Goal: Information Seeking & Learning: Learn about a topic

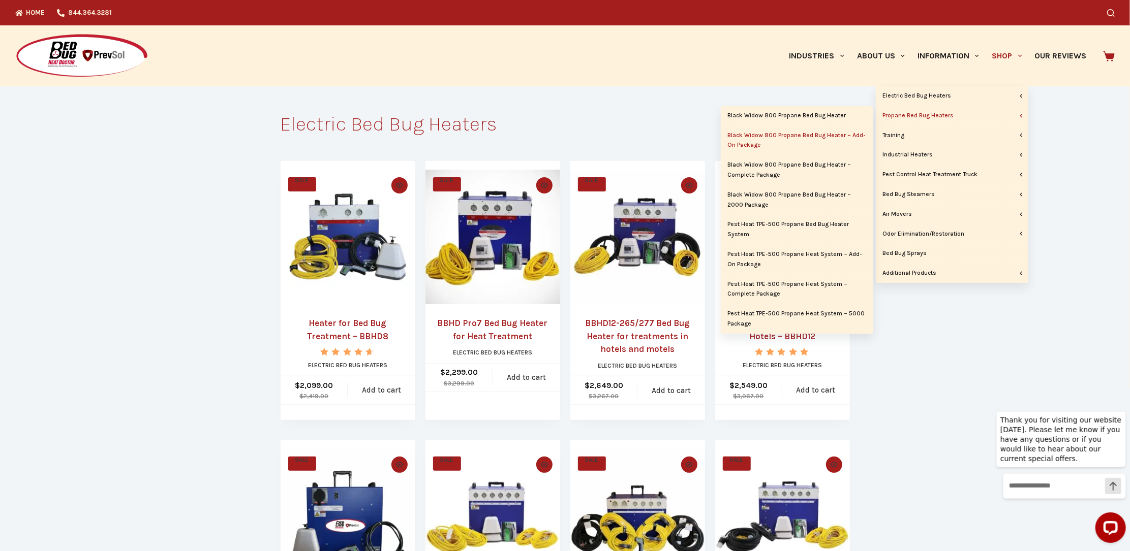
click at [789, 138] on link "Black Widow 800 Propane Bed Bug Heater – Add-On Package" at bounding box center [797, 140] width 152 height 29
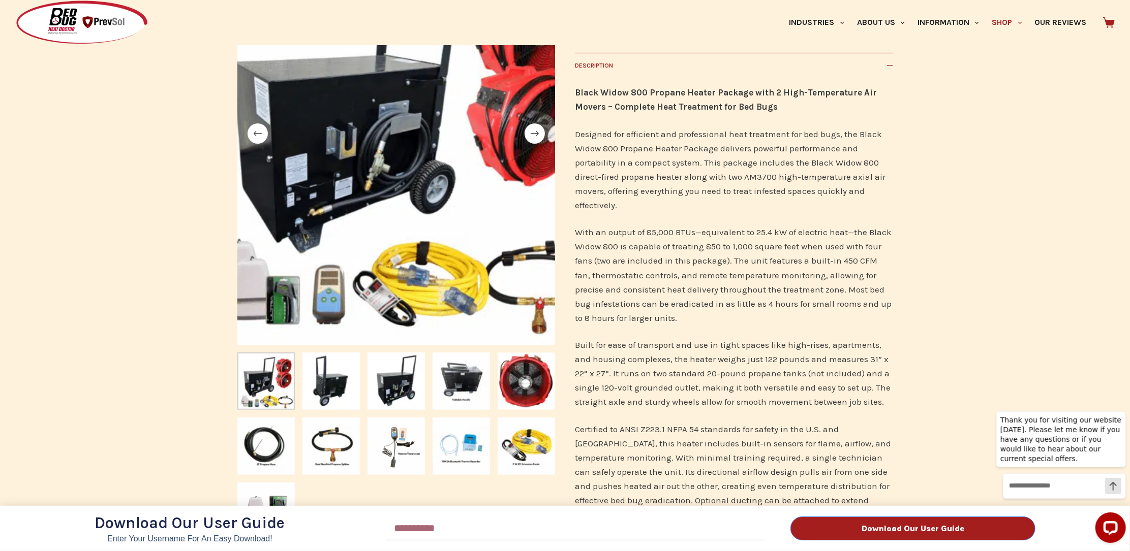
click at [534, 457] on div "Download Our User Guide Enter Your Username for an Easy Download! Email Downloa…" at bounding box center [565, 275] width 1130 height 551
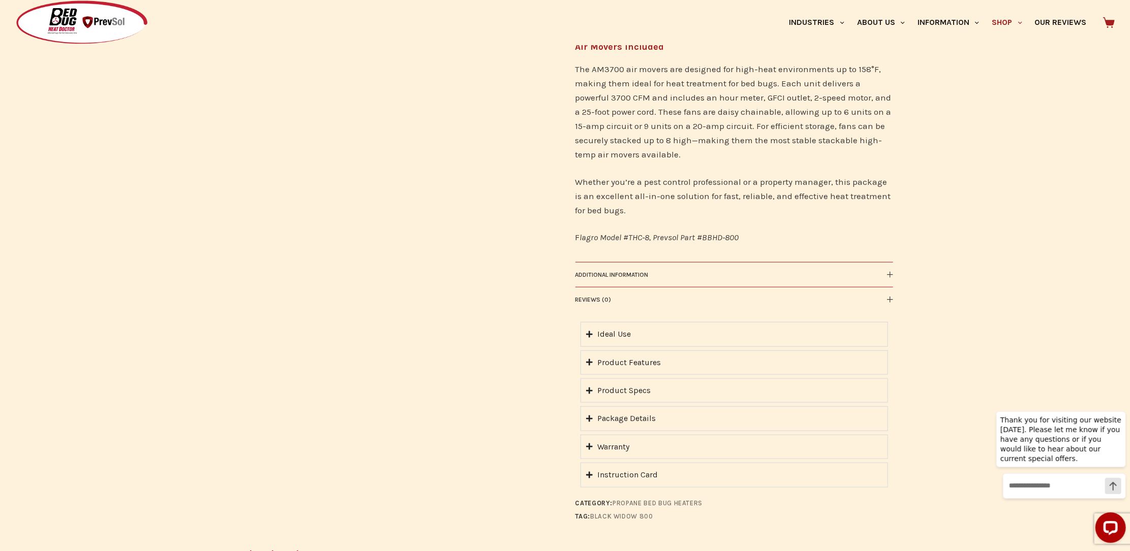
scroll to position [734, 0]
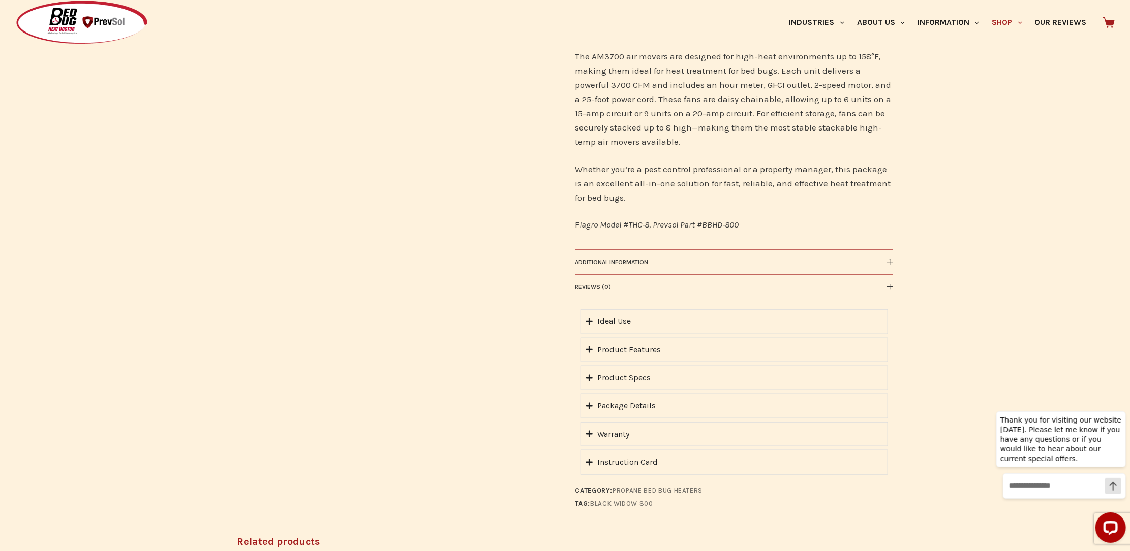
click at [642, 356] on div "Product Features" at bounding box center [630, 350] width 64 height 13
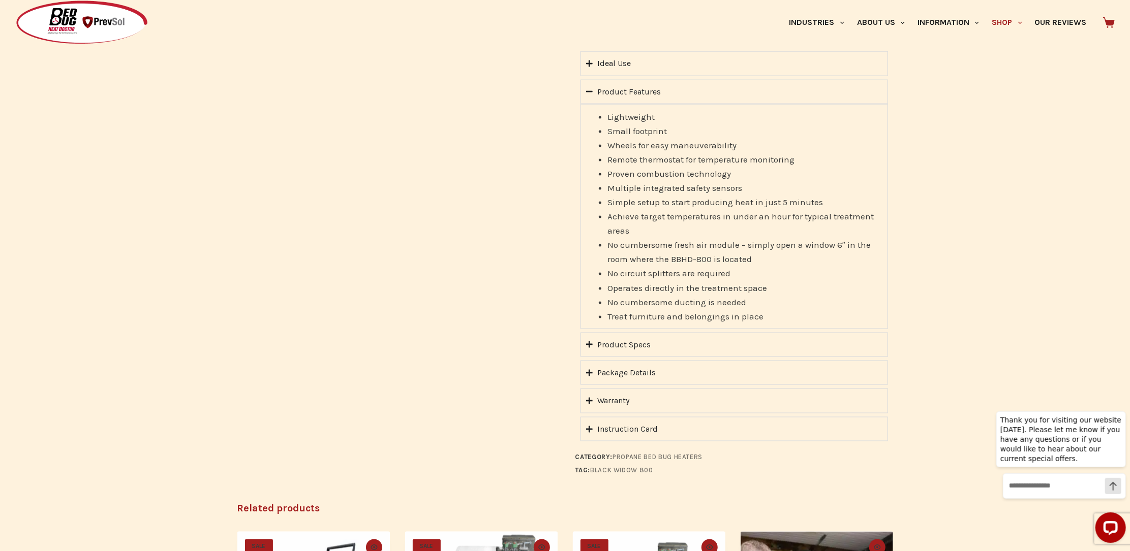
scroll to position [1016, 0]
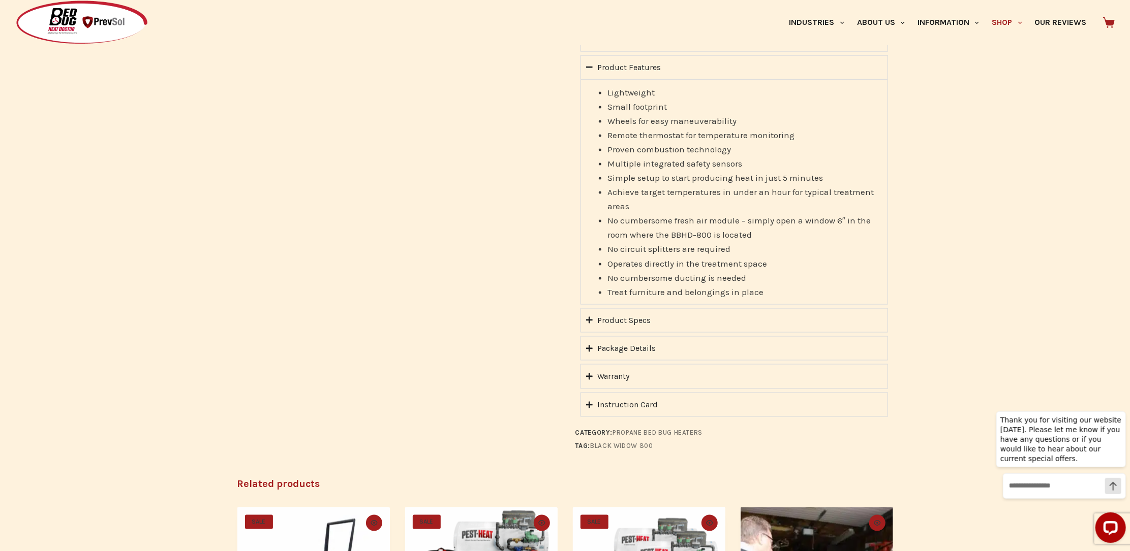
click at [606, 327] on div "Product Specs" at bounding box center [624, 320] width 53 height 13
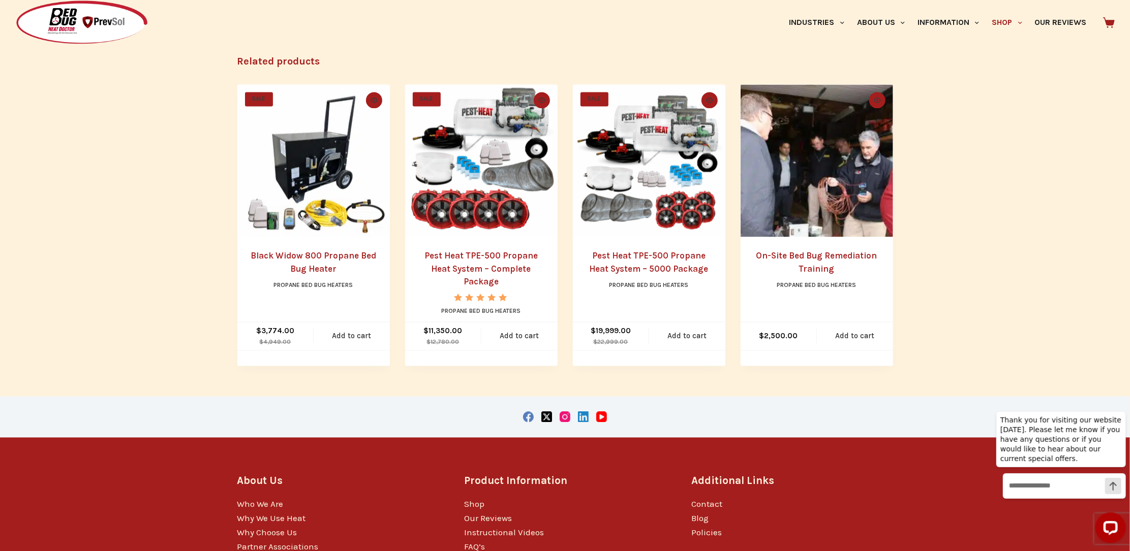
scroll to position [1412, 0]
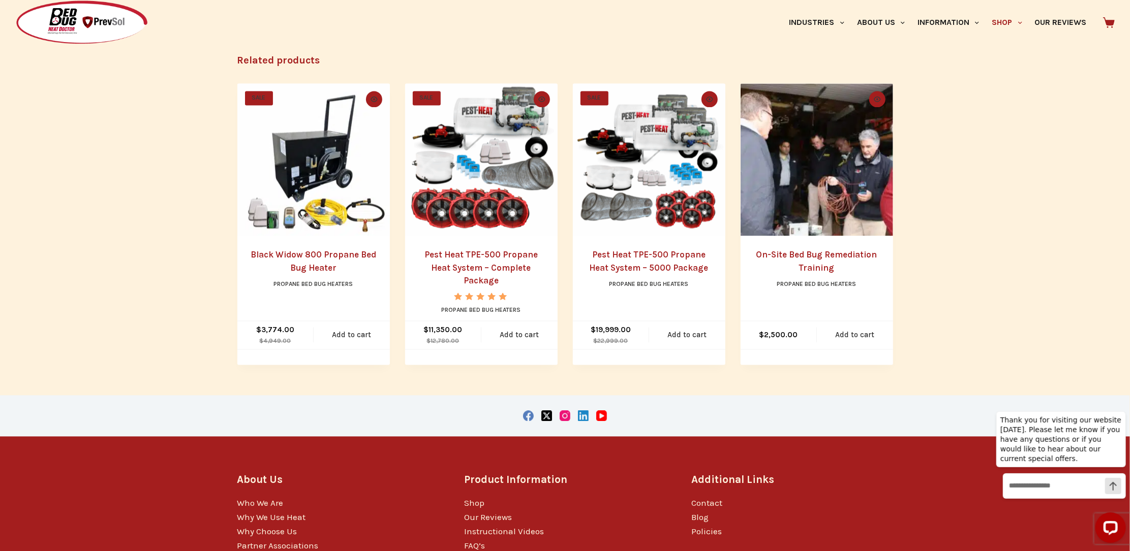
click at [348, 209] on img "Black Widow 800 Propane Bed Bug Heater" at bounding box center [313, 160] width 152 height 152
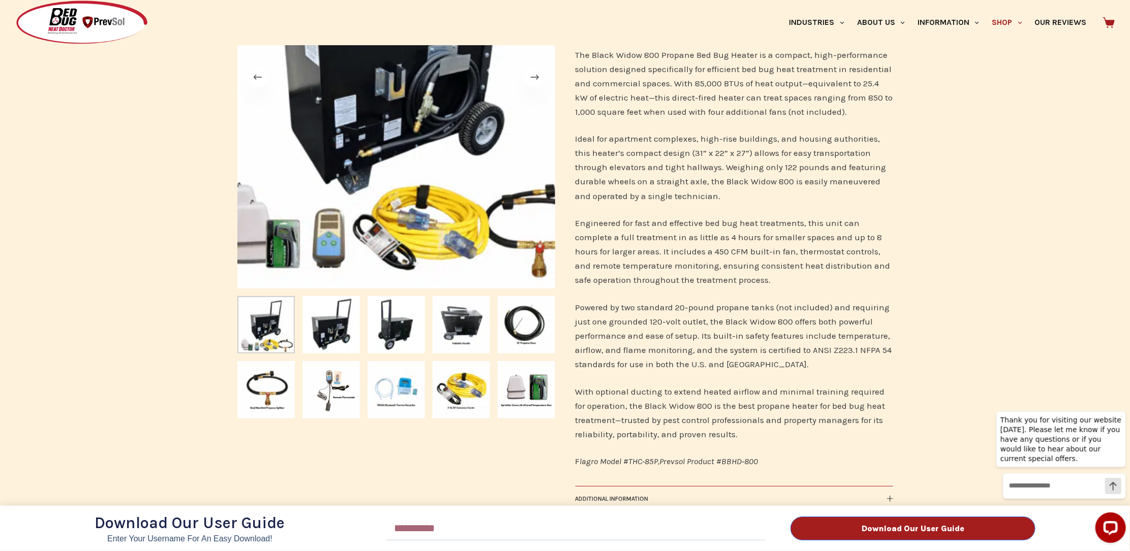
click at [456, 406] on div "Download Our User Guide Enter Your Username for an Easy Download! Email Downloa…" at bounding box center [565, 275] width 1130 height 551
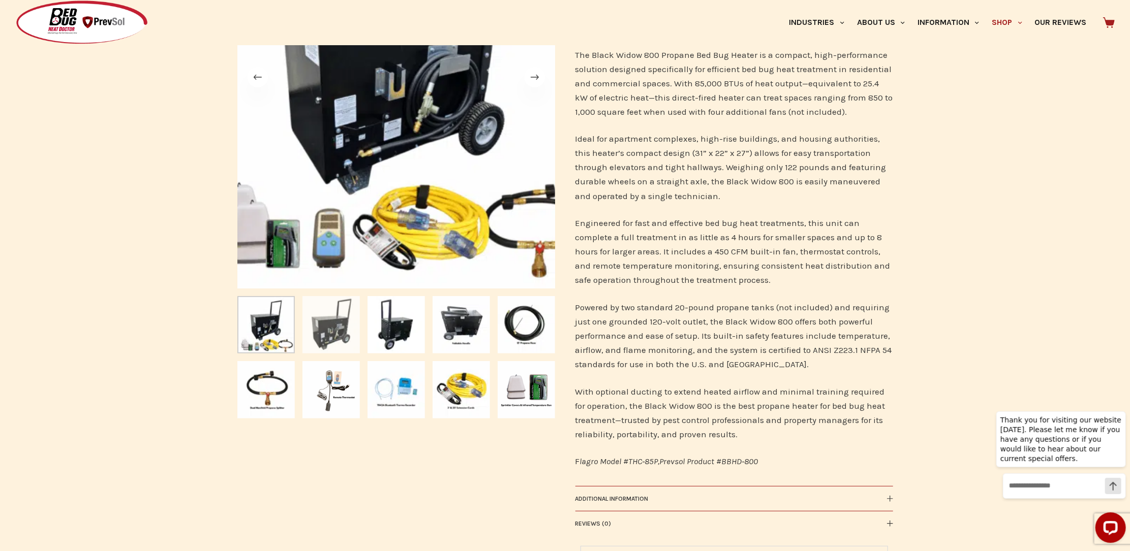
click at [332, 338] on img "Slide 2" at bounding box center [330, 324] width 57 height 57
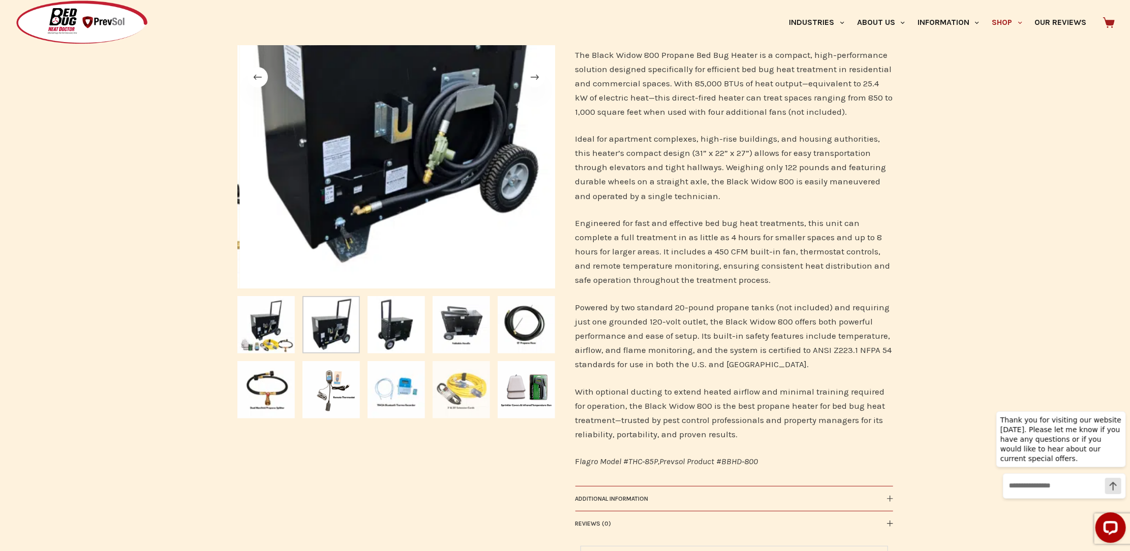
click at [444, 387] on img "Slide 9" at bounding box center [460, 389] width 57 height 57
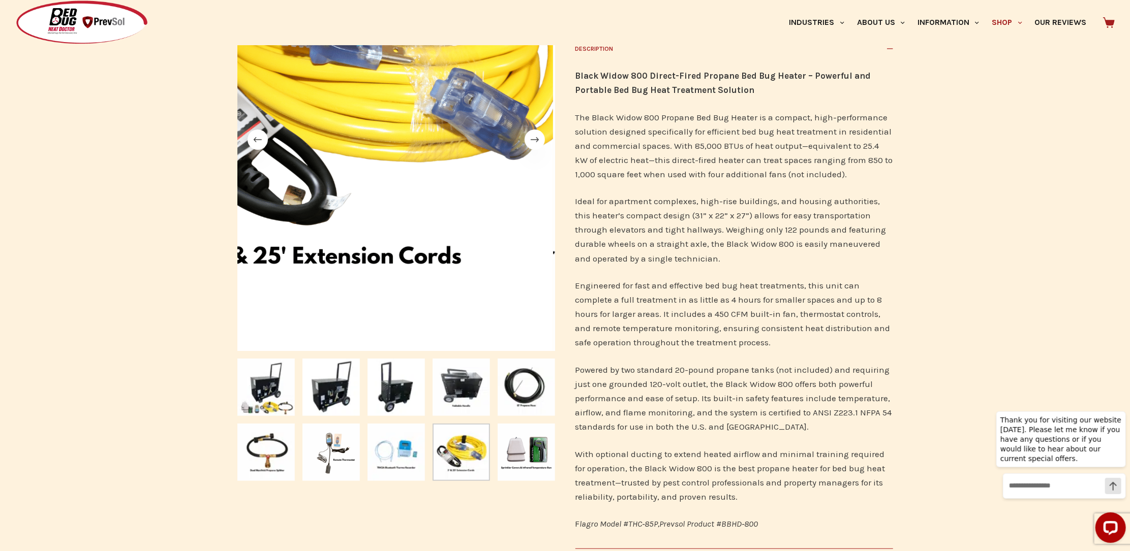
scroll to position [169, 0]
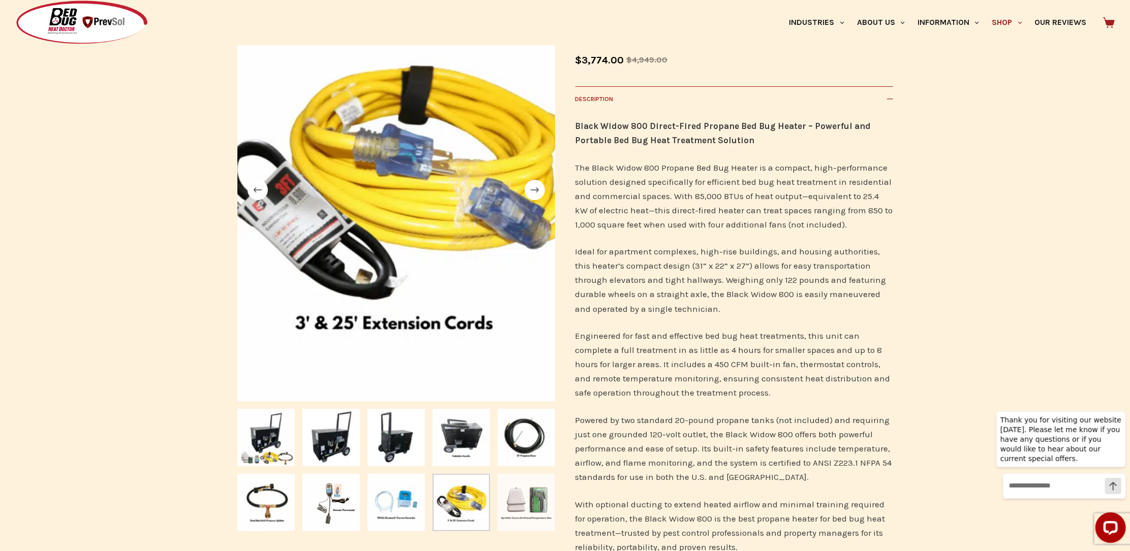
click at [525, 500] on img "Slide 10" at bounding box center [525, 502] width 57 height 57
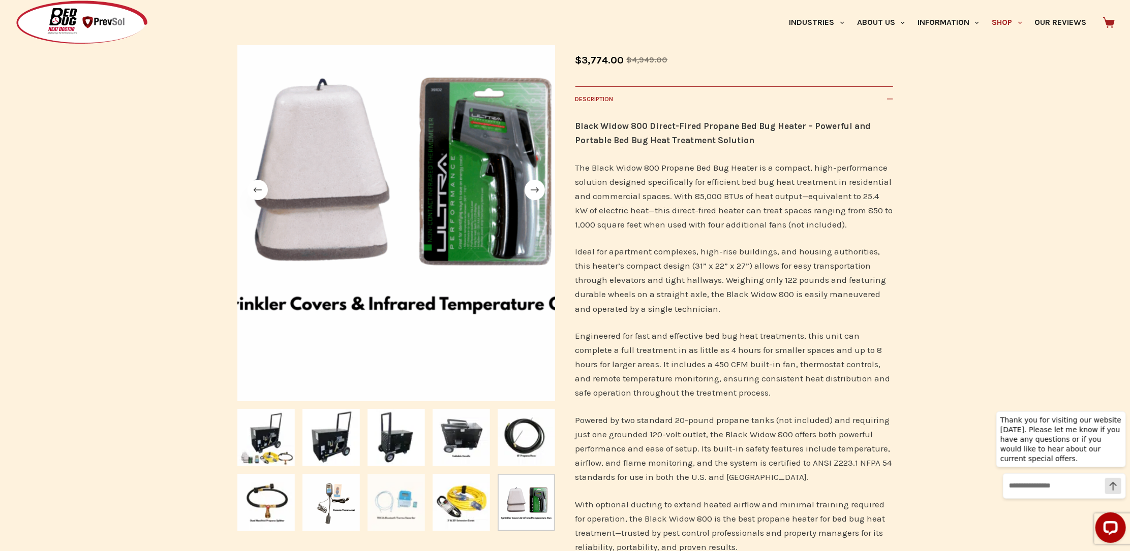
click at [391, 505] on img "Slide 8" at bounding box center [395, 502] width 57 height 57
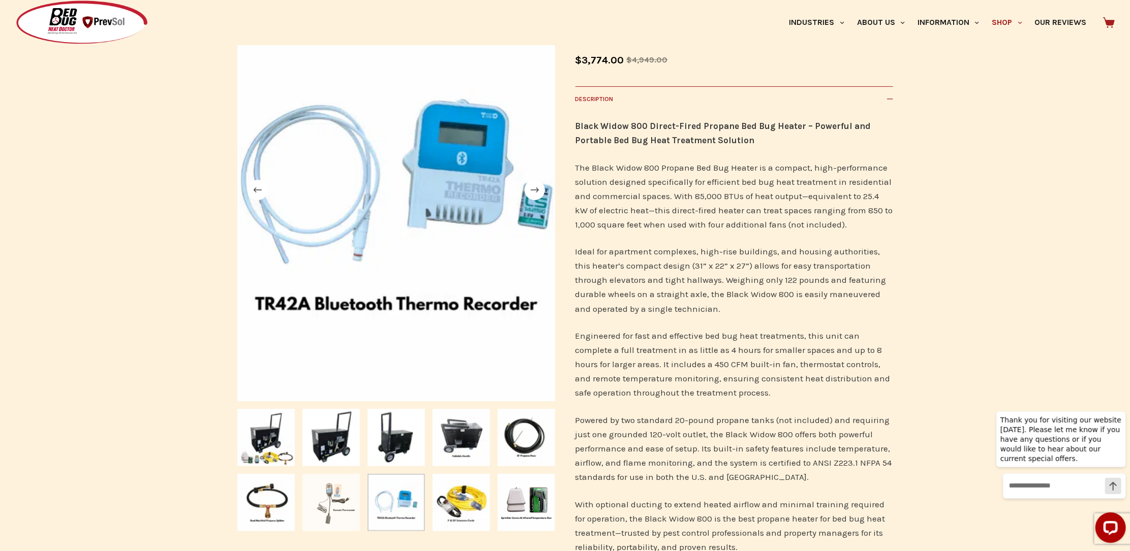
click at [329, 513] on img "Slide 7" at bounding box center [330, 502] width 57 height 57
